Goal: Check status

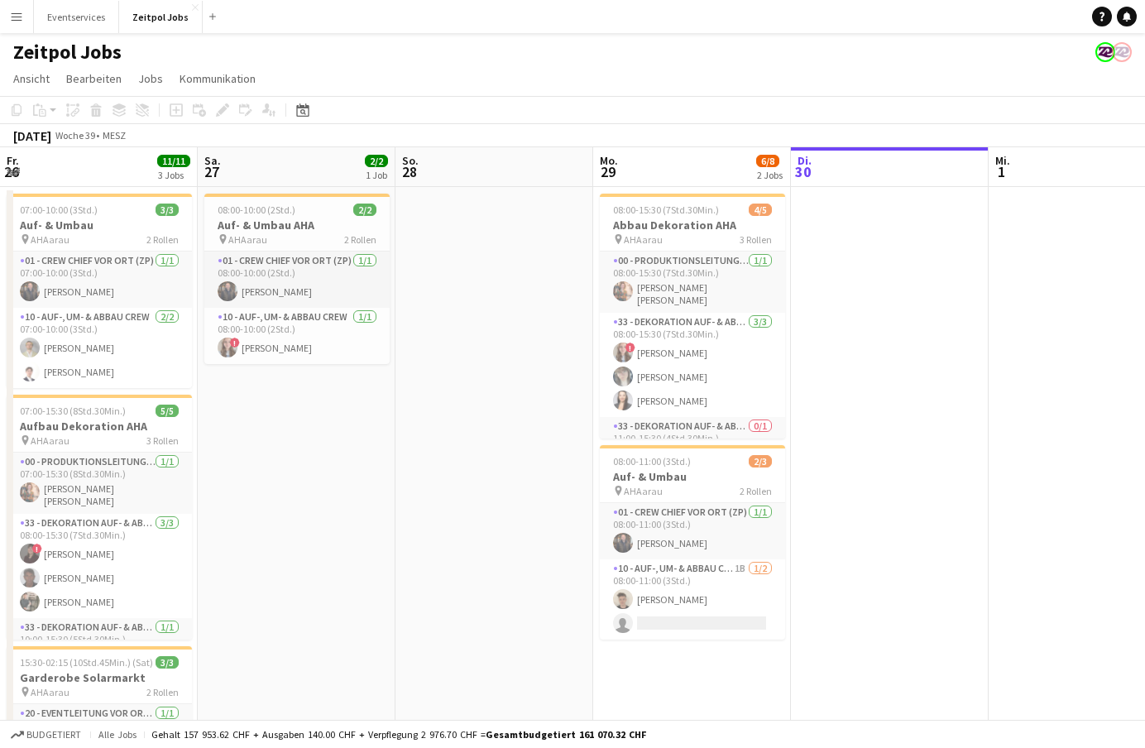
scroll to position [0, 396]
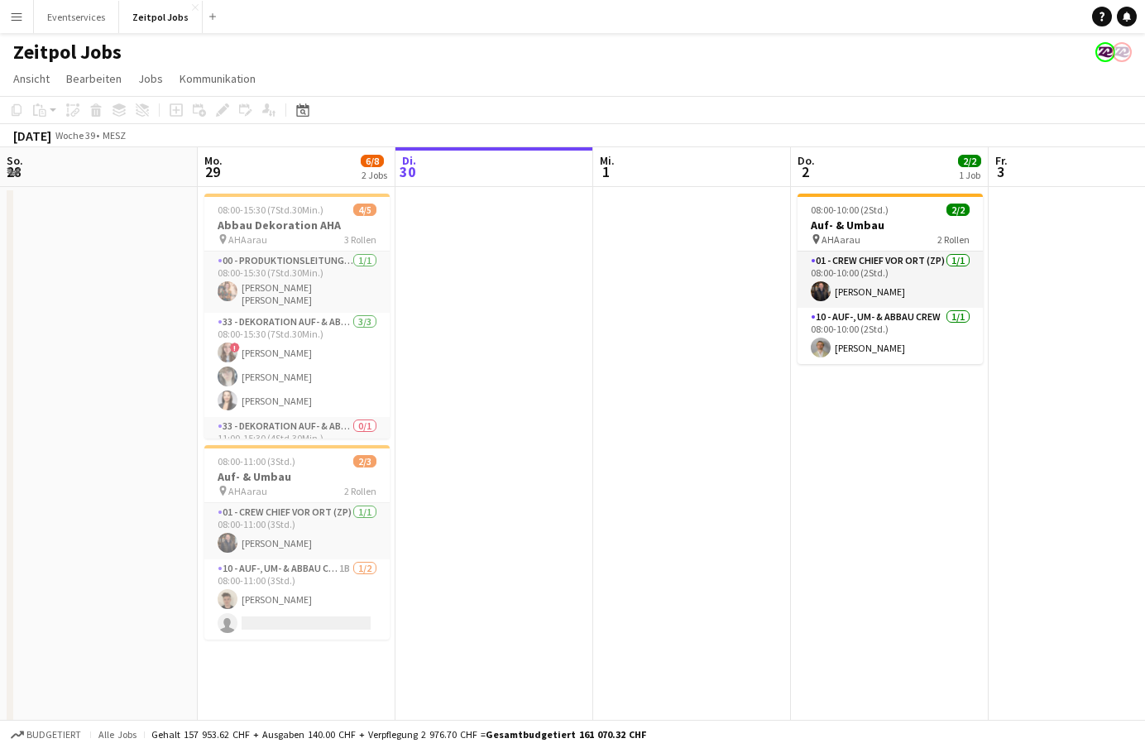
click at [22, 19] on app-icon "Menü" at bounding box center [16, 16] width 13 height 13
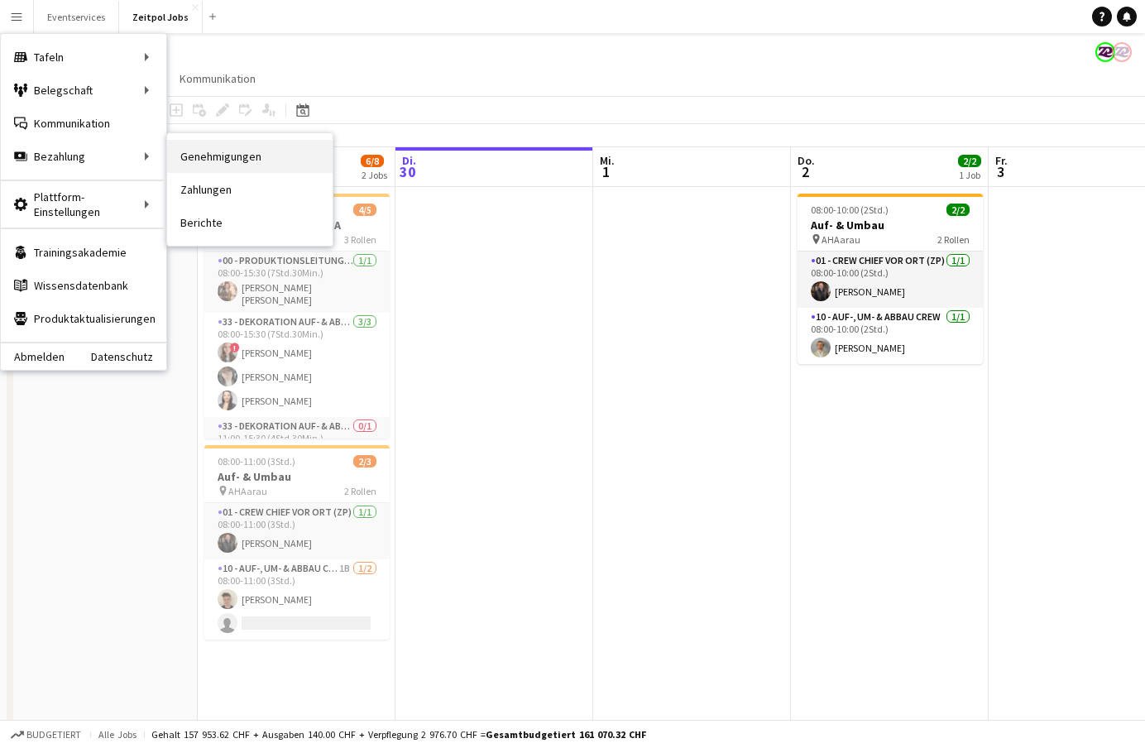
click at [199, 149] on link "Genehmigungen" at bounding box center [249, 156] width 165 height 33
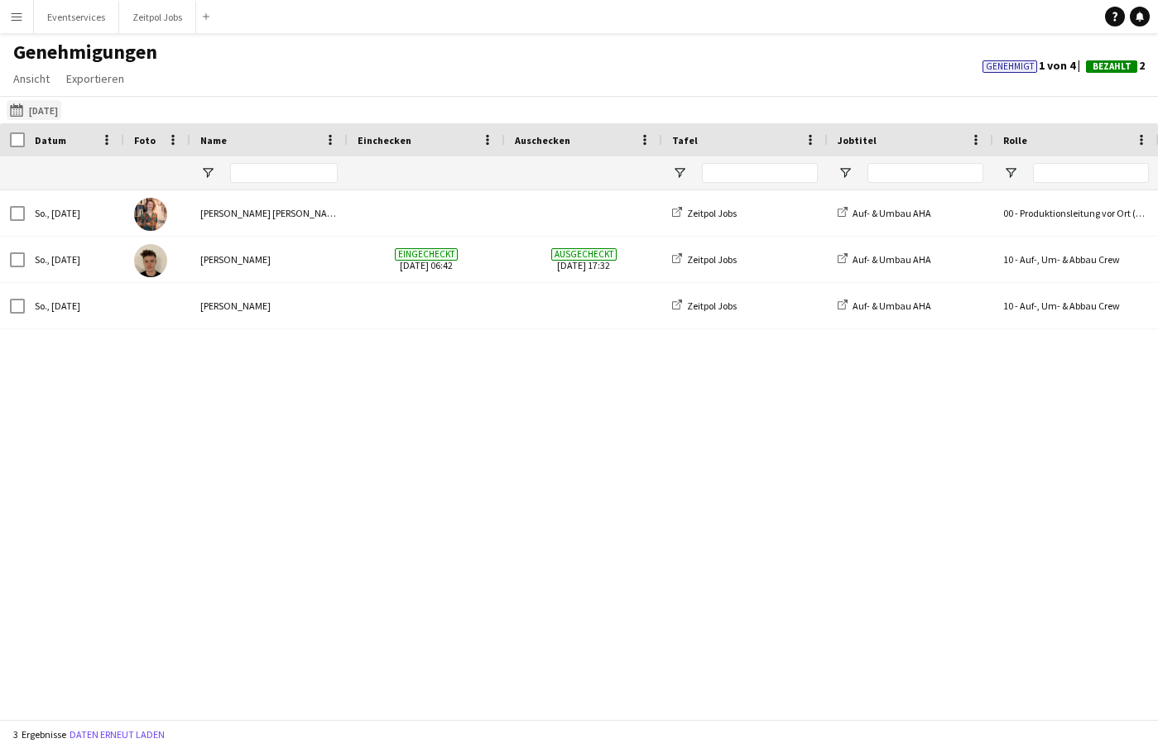
click at [24, 107] on app-icon "[DATE]" at bounding box center [19, 109] width 19 height 13
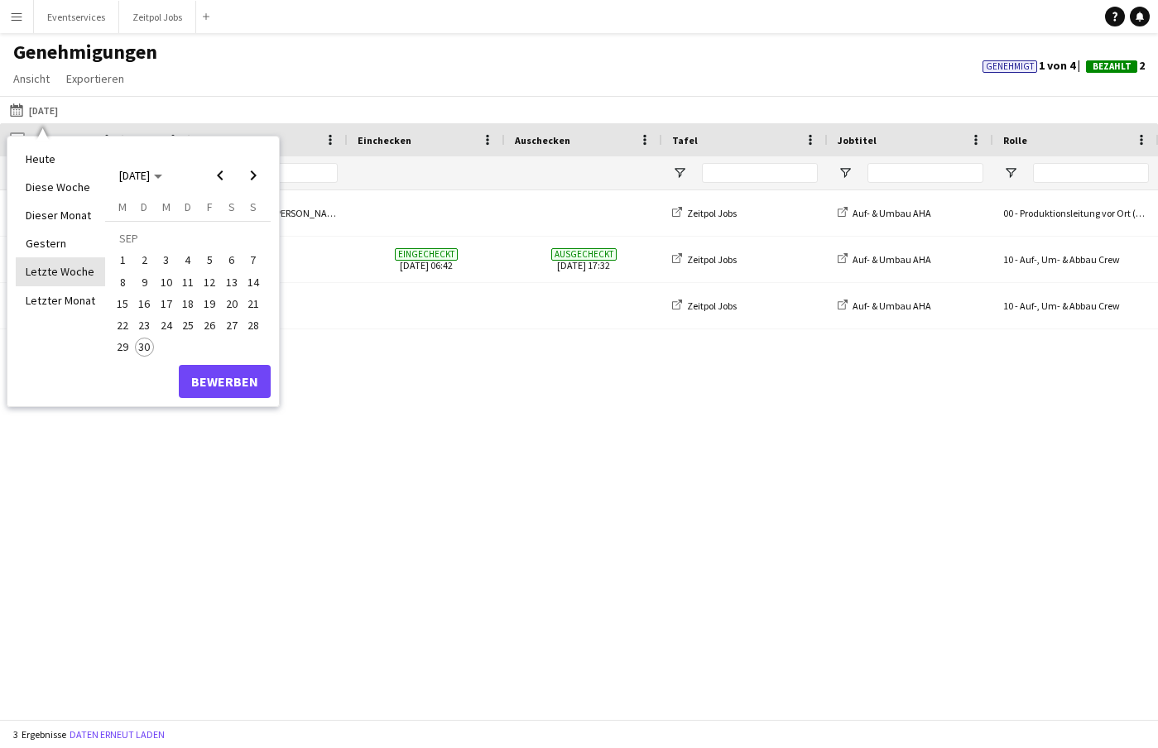
click at [62, 271] on li "Letzte Woche" at bounding box center [60, 271] width 89 height 28
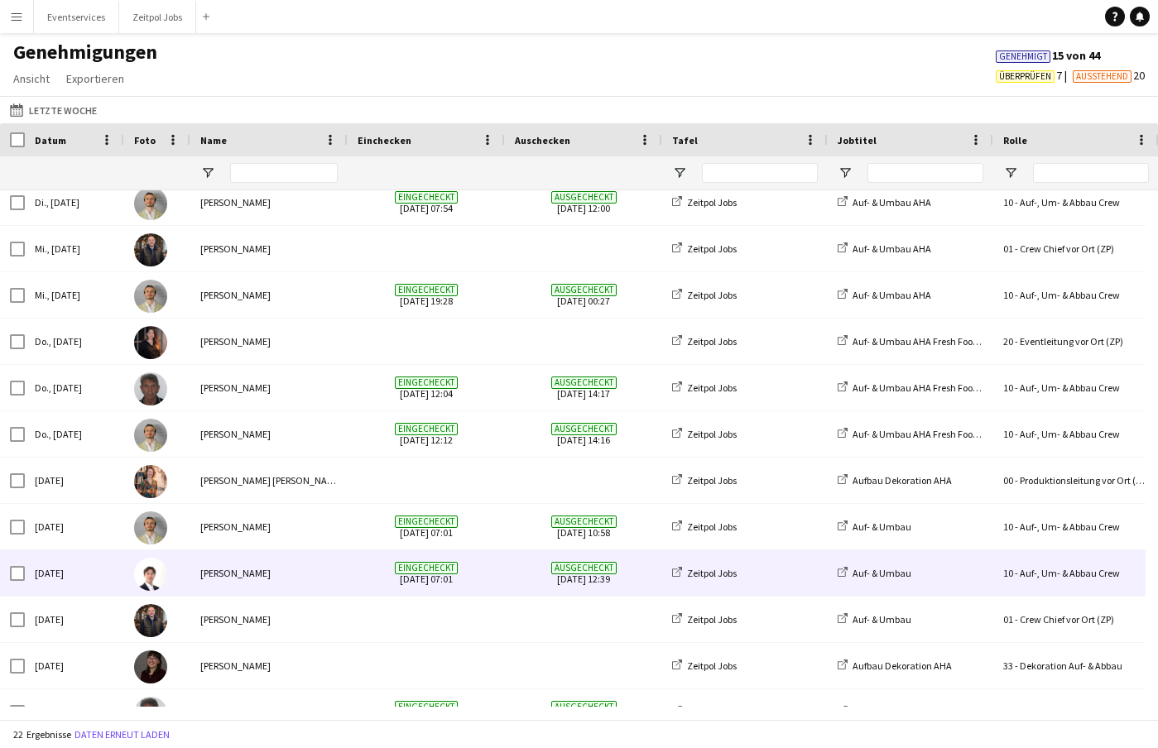
scroll to position [160, 0]
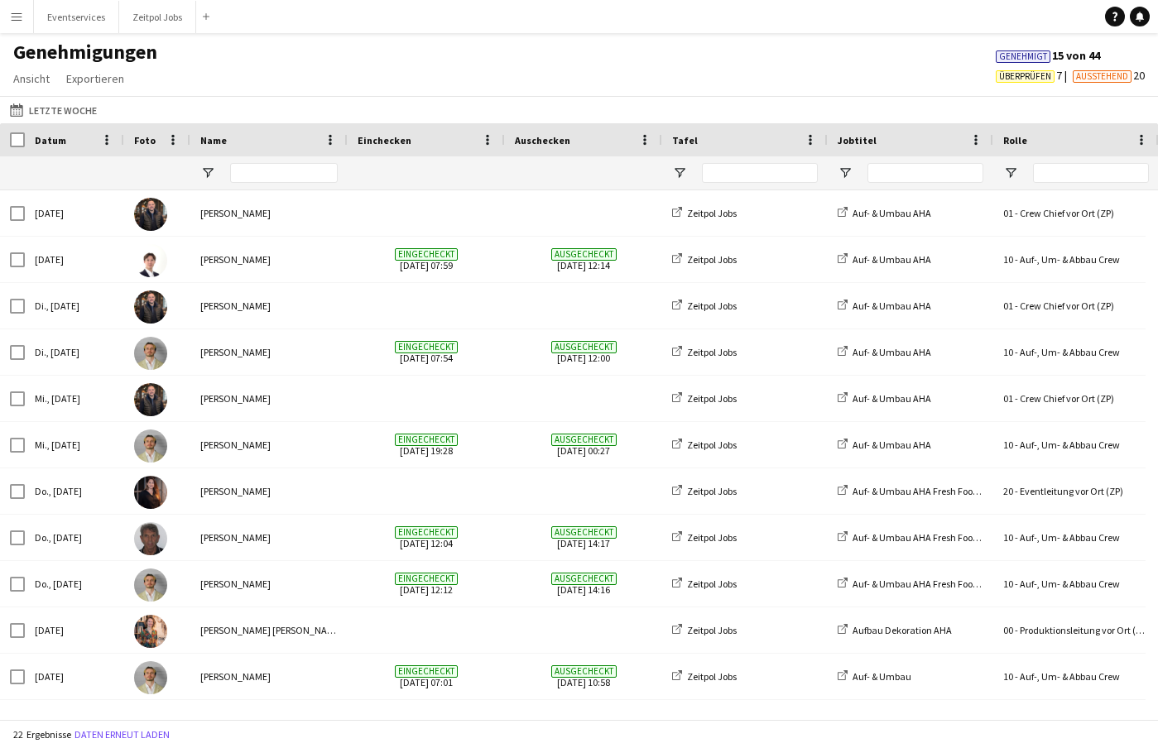
click at [1081, 75] on span "Ausstehend" at bounding box center [1102, 76] width 52 height 11
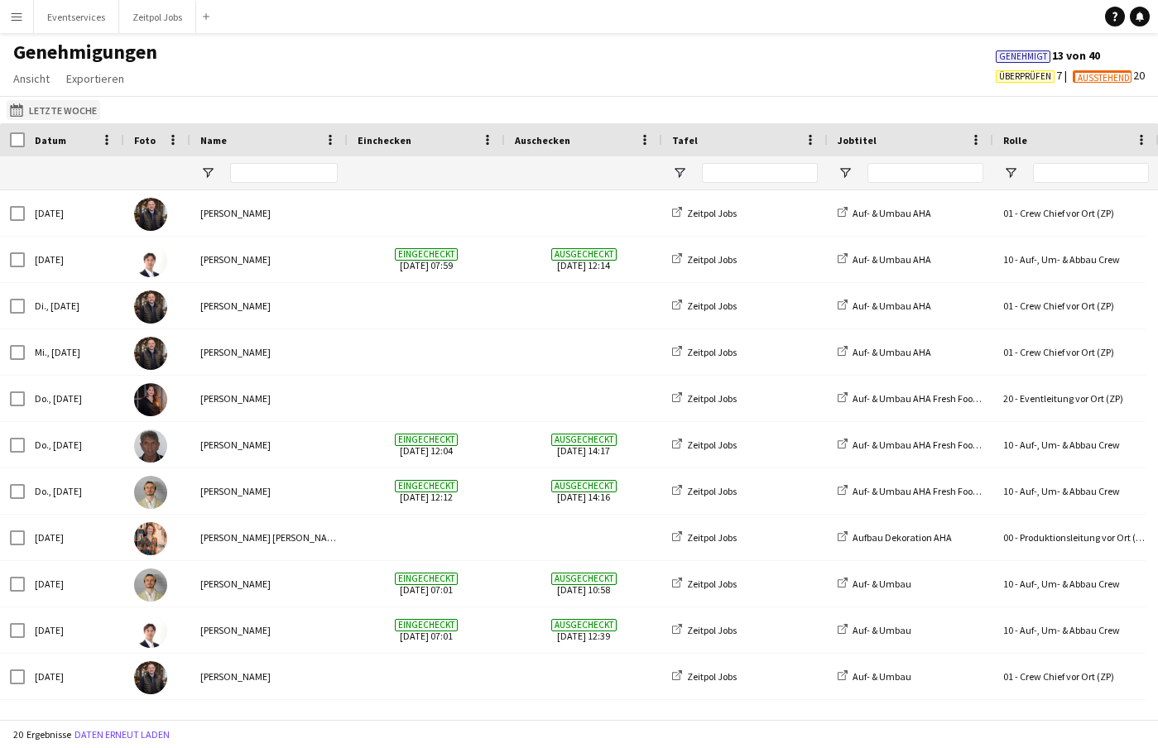
click at [65, 117] on button "[DATE] Letzte Woche" at bounding box center [53, 110] width 93 height 20
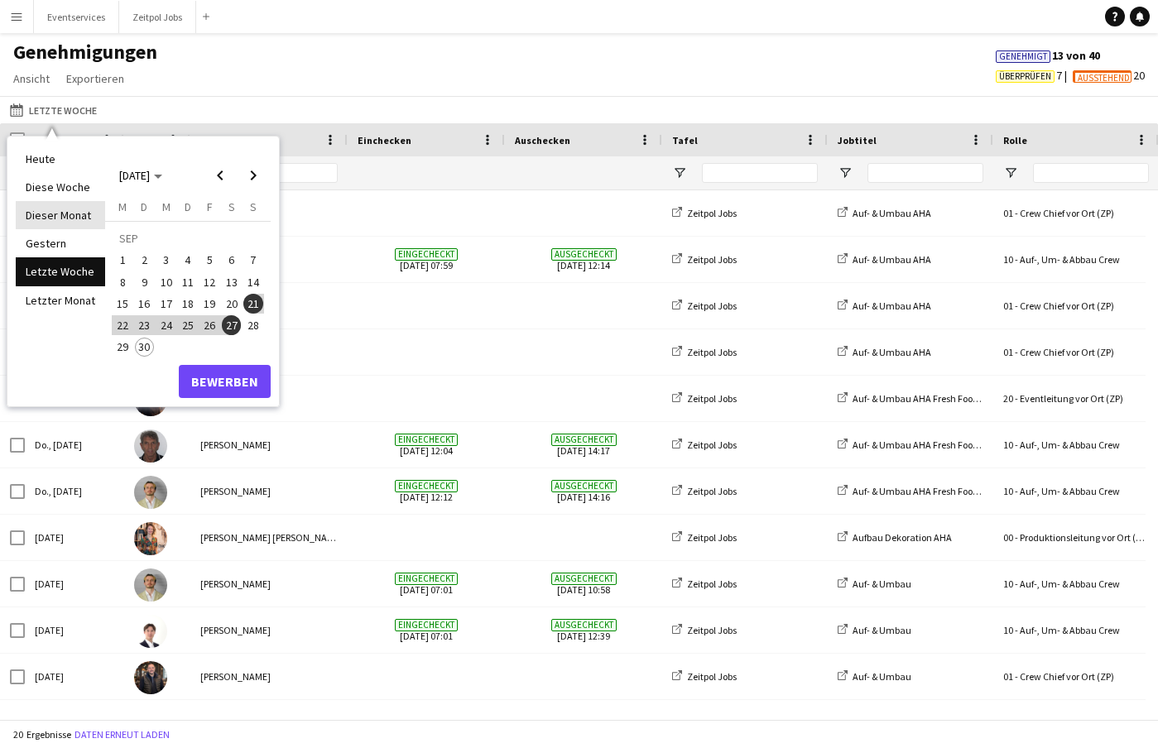
click at [67, 210] on li "Dieser Monat" at bounding box center [60, 215] width 89 height 28
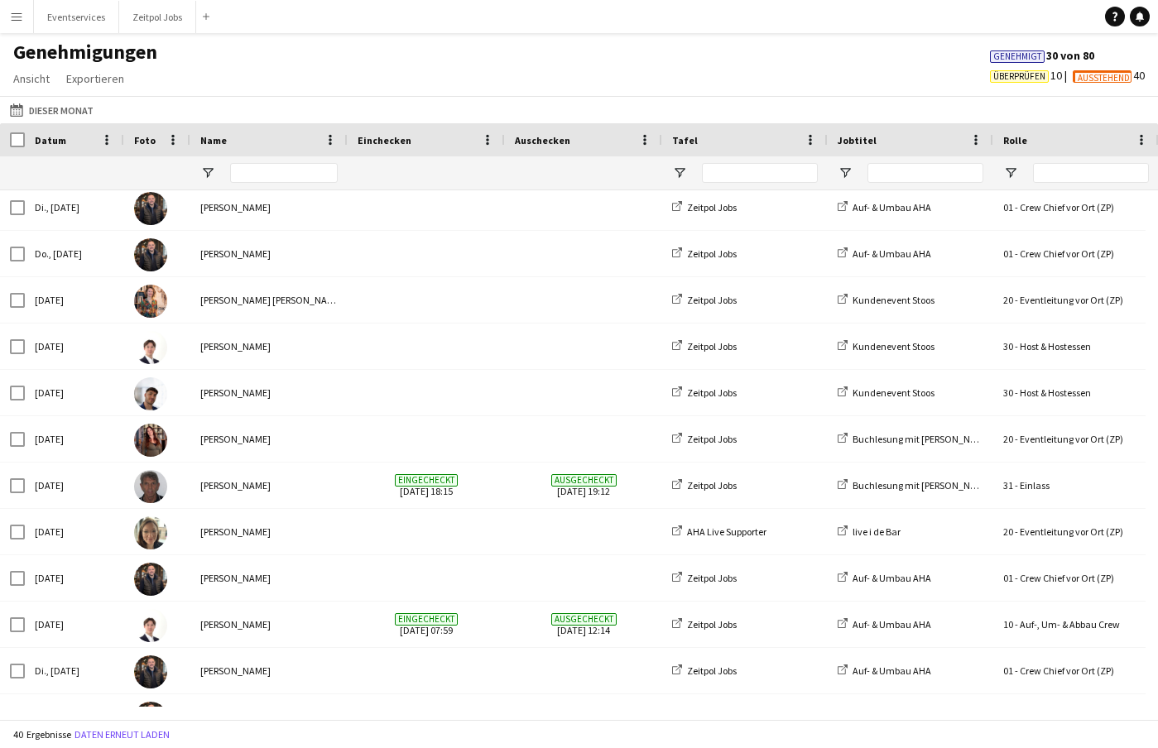
click at [1016, 77] on span "Überprüfen" at bounding box center [1019, 76] width 52 height 11
